Goal: Task Accomplishment & Management: Use online tool/utility

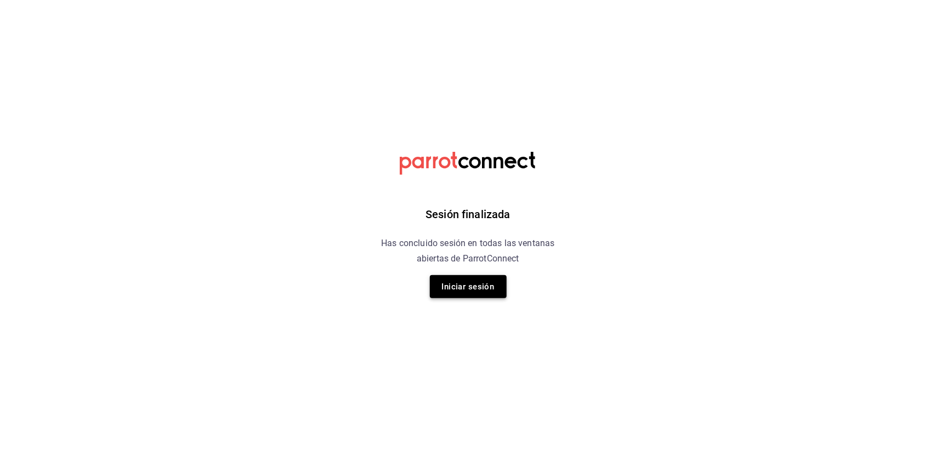
click at [453, 287] on button "Iniciar sesión" at bounding box center [468, 286] width 77 height 23
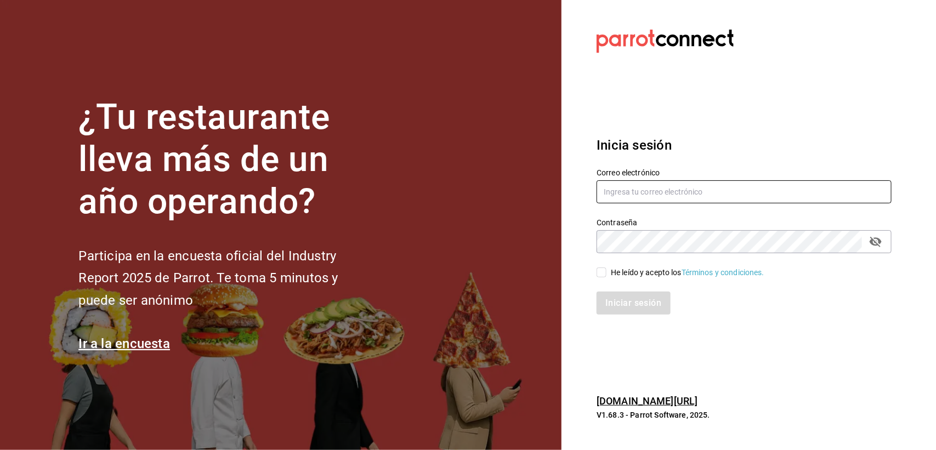
type input "[EMAIL_ADDRESS][DOMAIN_NAME]"
click at [600, 270] on input "He leído y acepto los Términos y condiciones." at bounding box center [601, 272] width 10 height 10
checkbox input "true"
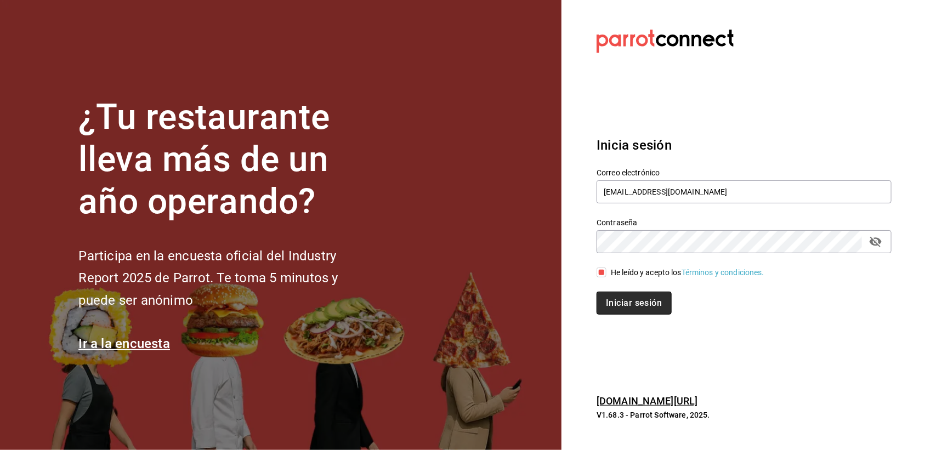
click at [612, 295] on button "Iniciar sesión" at bounding box center [633, 303] width 75 height 23
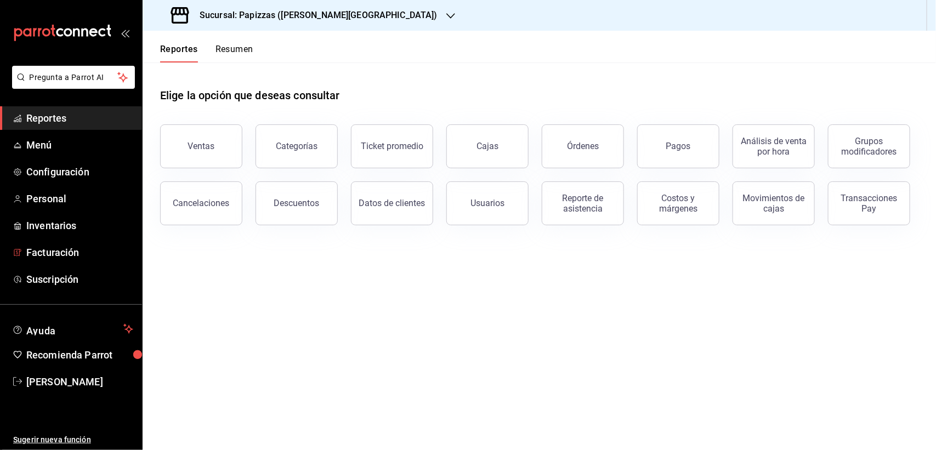
click at [276, 28] on div "Sucursal: Papizzas ([PERSON_NAME][GEOGRAPHIC_DATA])" at bounding box center [305, 15] width 308 height 31
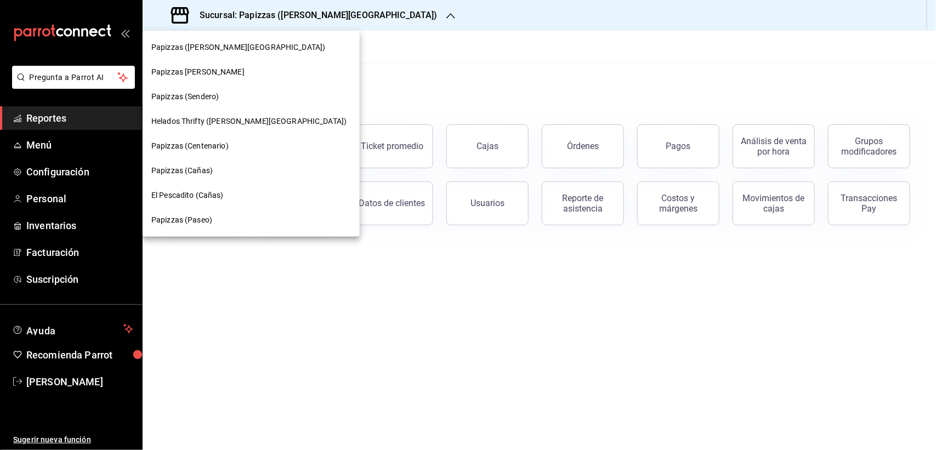
click at [207, 196] on span "El Pescadito (Cañas)" at bounding box center [187, 196] width 72 height 12
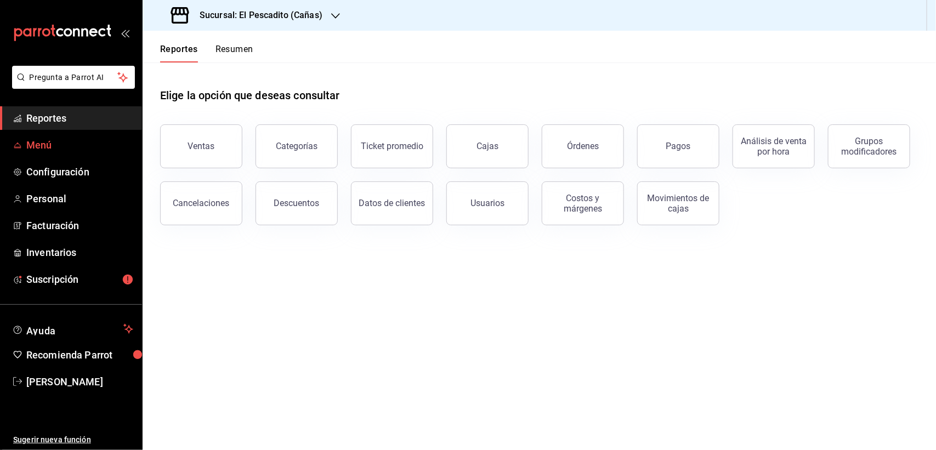
click at [58, 140] on span "Menú" at bounding box center [79, 145] width 107 height 15
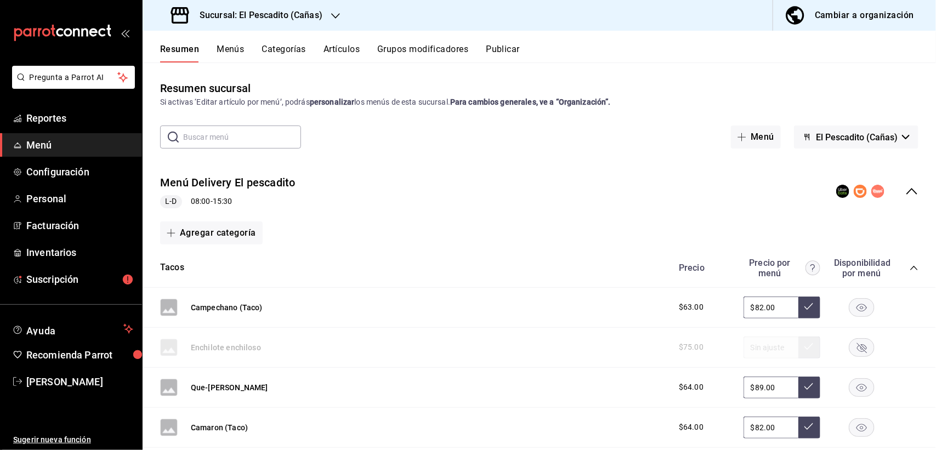
click at [503, 50] on button "Publicar" at bounding box center [503, 53] width 34 height 19
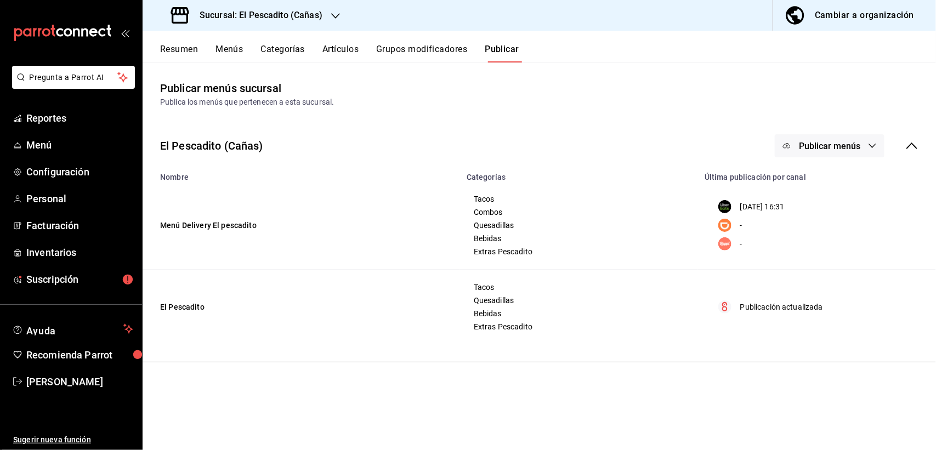
click at [867, 149] on button "Publicar menús" at bounding box center [829, 145] width 110 height 23
click at [842, 214] on span "DiDi Food" at bounding box center [845, 213] width 53 height 12
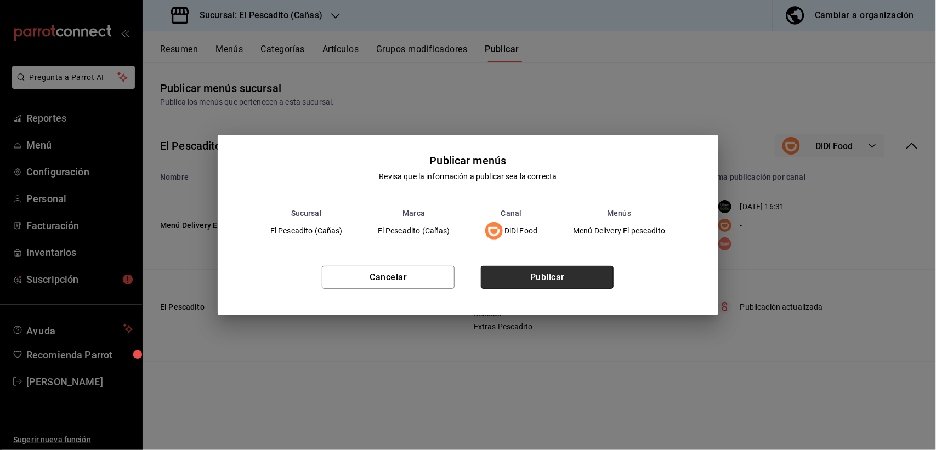
click at [588, 278] on button "Publicar" at bounding box center [547, 277] width 133 height 23
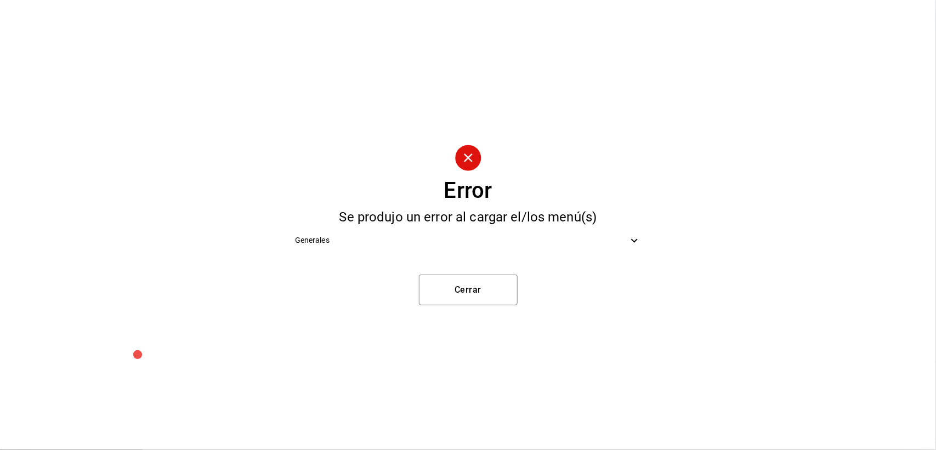
click at [398, 250] on div "Generales" at bounding box center [468, 240] width 364 height 25
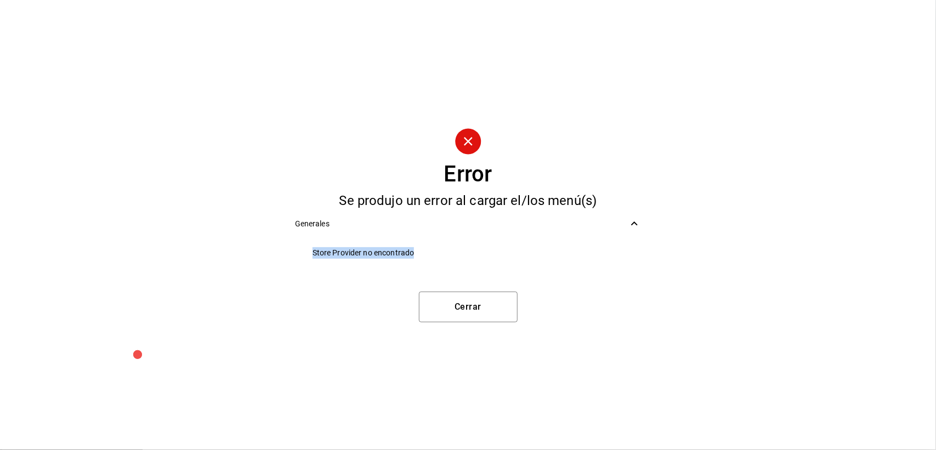
drag, startPoint x: 309, startPoint y: 253, endPoint x: 417, endPoint y: 261, distance: 108.8
click at [417, 261] on li "Store Provider no encontrado" at bounding box center [468, 253] width 364 height 25
copy span "Store Provider no encontrado"
